Goal: Transaction & Acquisition: Download file/media

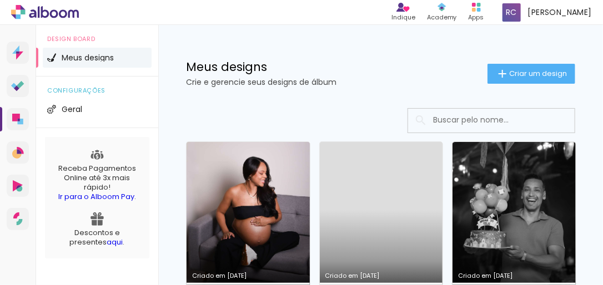
click at [255, 202] on link "Criado em [DATE]" at bounding box center [248, 227] width 123 height 170
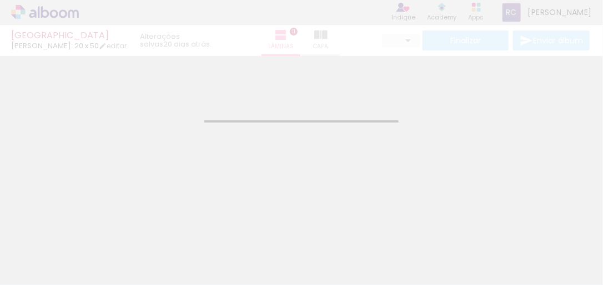
type input "JPG"
type input "Alta, 300 DPI"
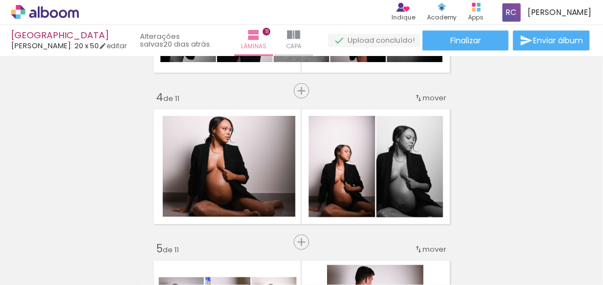
scroll to position [444, 0]
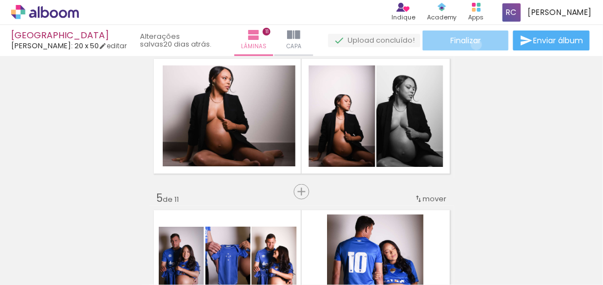
click at [472, 44] on span "Finalizar" at bounding box center [465, 41] width 31 height 8
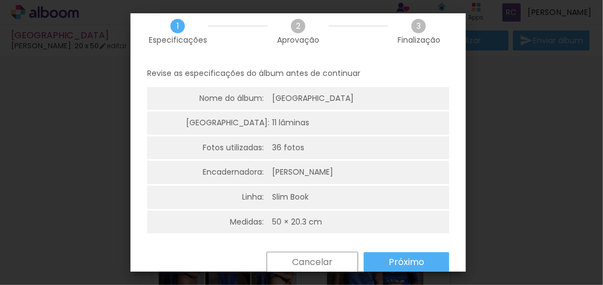
scroll to position [28, 0]
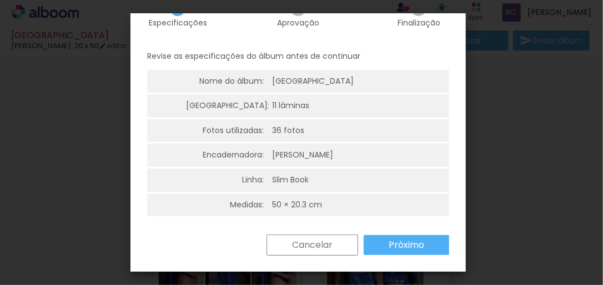
click at [0, 0] on slot "Próximo" at bounding box center [0, 0] width 0 height 0
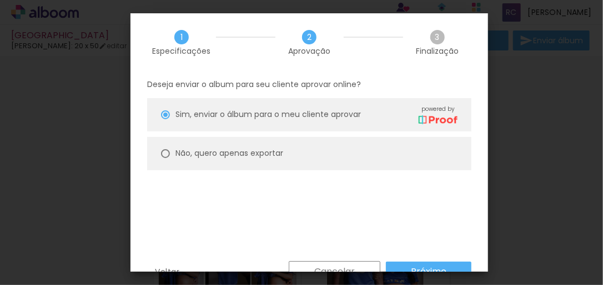
click at [305, 158] on paper-radio-button "Não, quero apenas exportar" at bounding box center [309, 153] width 324 height 33
type paper-radio-button "on"
click at [0, 0] on slot "Próximo" at bounding box center [0, 0] width 0 height 0
type input "Alta, 300 DPI"
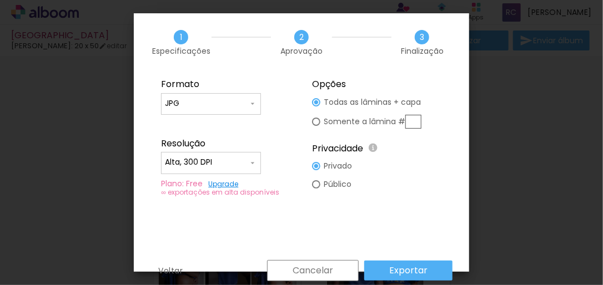
click at [239, 103] on input "JPG" at bounding box center [206, 103] width 83 height 11
click at [195, 132] on paper-item "PDF" at bounding box center [211, 124] width 100 height 22
type input "PDF"
click at [0, 0] on slot "Somente a lâmina #" at bounding box center [0, 0] width 0 height 0
type paper-radio-button "on"
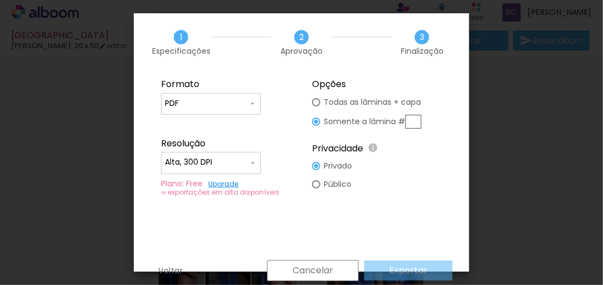
click at [0, 0] on slot "Público" at bounding box center [0, 0] width 0 height 0
type paper-radio-button "on"
click at [392, 275] on div "Cancelar Exportar" at bounding box center [356, 270] width 191 height 21
click at [545, 118] on iron-overlay-backdrop at bounding box center [301, 142] width 603 height 285
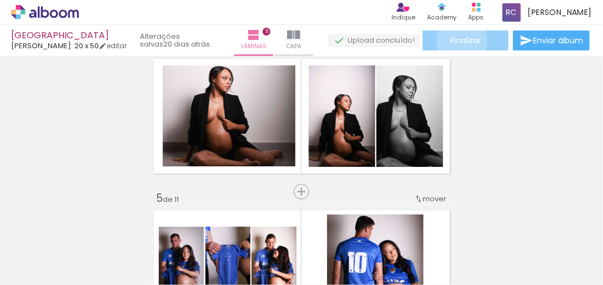
click at [458, 41] on span "Finalizar" at bounding box center [465, 41] width 31 height 8
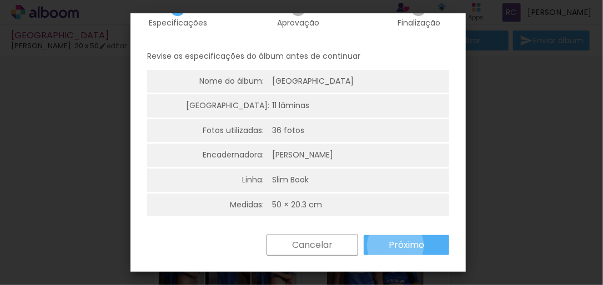
click at [0, 0] on slot "Próximo" at bounding box center [0, 0] width 0 height 0
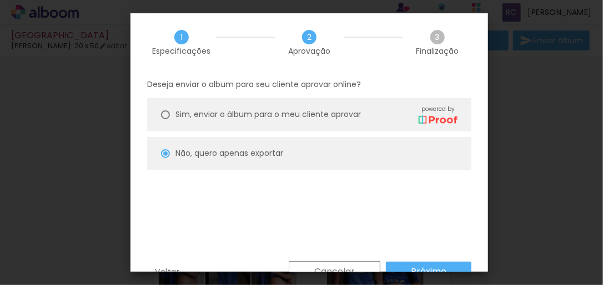
scroll to position [27, 0]
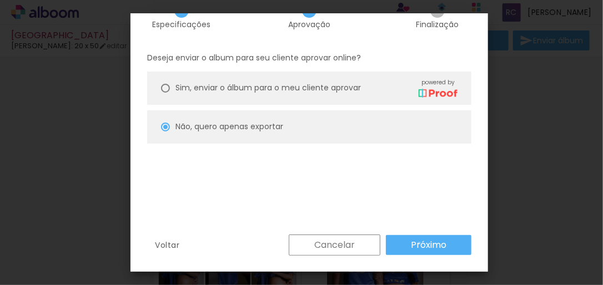
click at [0, 0] on slot "Próximo" at bounding box center [0, 0] width 0 height 0
type input "Alta, 300 DPI"
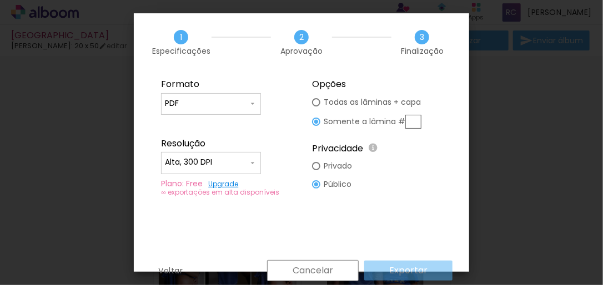
click at [377, 276] on div "Cancelar Exportar" at bounding box center [356, 270] width 191 height 21
click at [396, 202] on fieldset "Opções Todas as lâminas + capa Somente a lâmina # Privacidade Todo o conteúdo o…" at bounding box center [377, 138] width 149 height 133
click at [0, 0] on slot "Todas as lâminas + capa" at bounding box center [0, 0] width 0 height 0
type paper-radio-button "on"
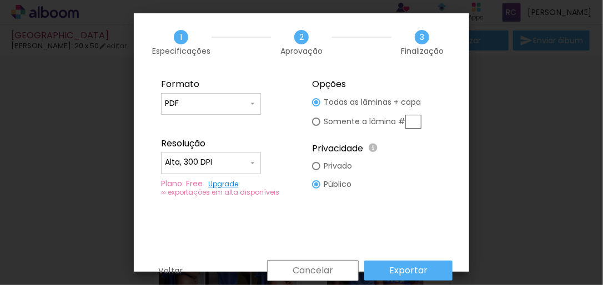
click at [313, 121] on div at bounding box center [316, 122] width 8 height 8
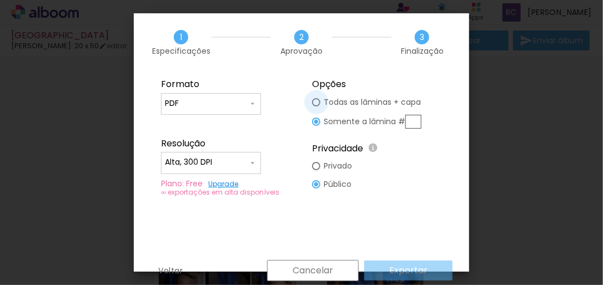
click at [316, 101] on div at bounding box center [316, 102] width 8 height 8
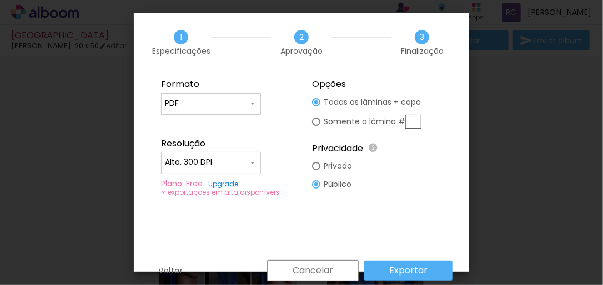
click at [318, 167] on div at bounding box center [316, 166] width 8 height 8
type paper-radio-button "on"
click at [318, 183] on div at bounding box center [316, 184] width 8 height 8
click at [0, 0] on slot "Exportar" at bounding box center [0, 0] width 0 height 0
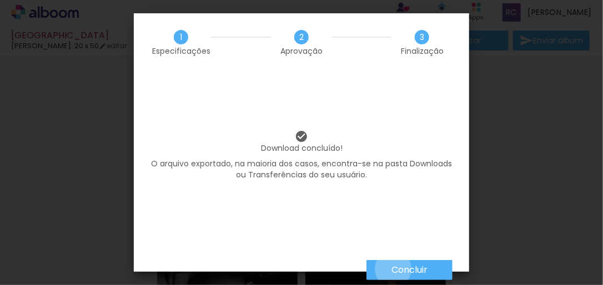
click at [0, 0] on slot "Concluir" at bounding box center [0, 0] width 0 height 0
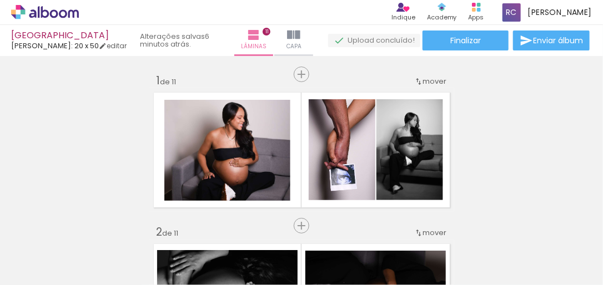
scroll to position [488, 0]
